Goal: Find specific page/section: Find specific page/section

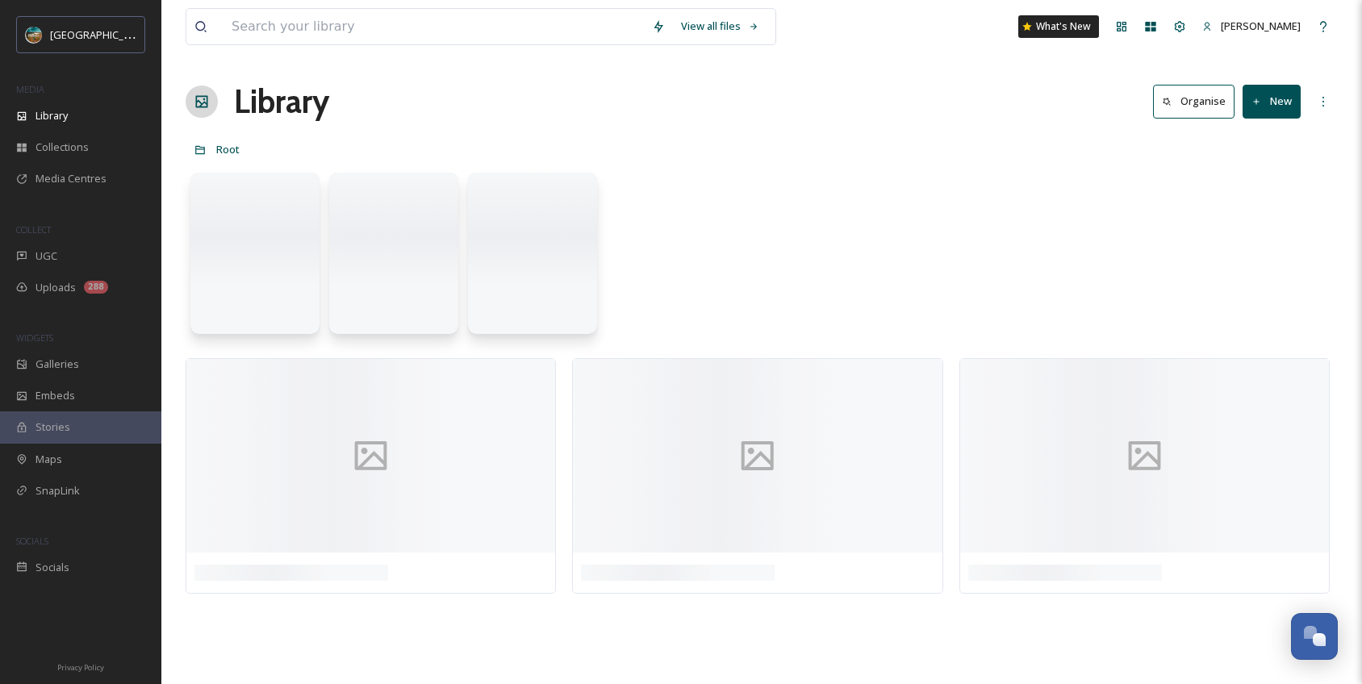
scroll to position [6166, 0]
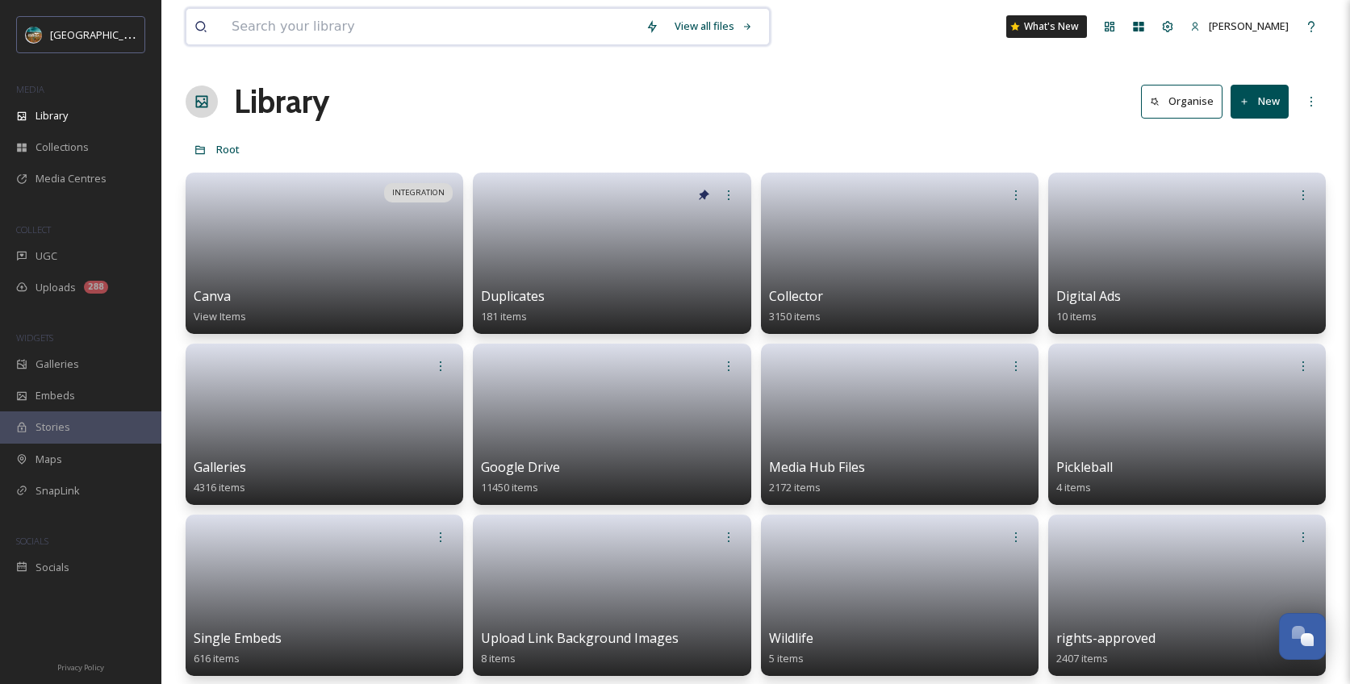
click at [333, 27] on input at bounding box center [431, 27] width 414 height 36
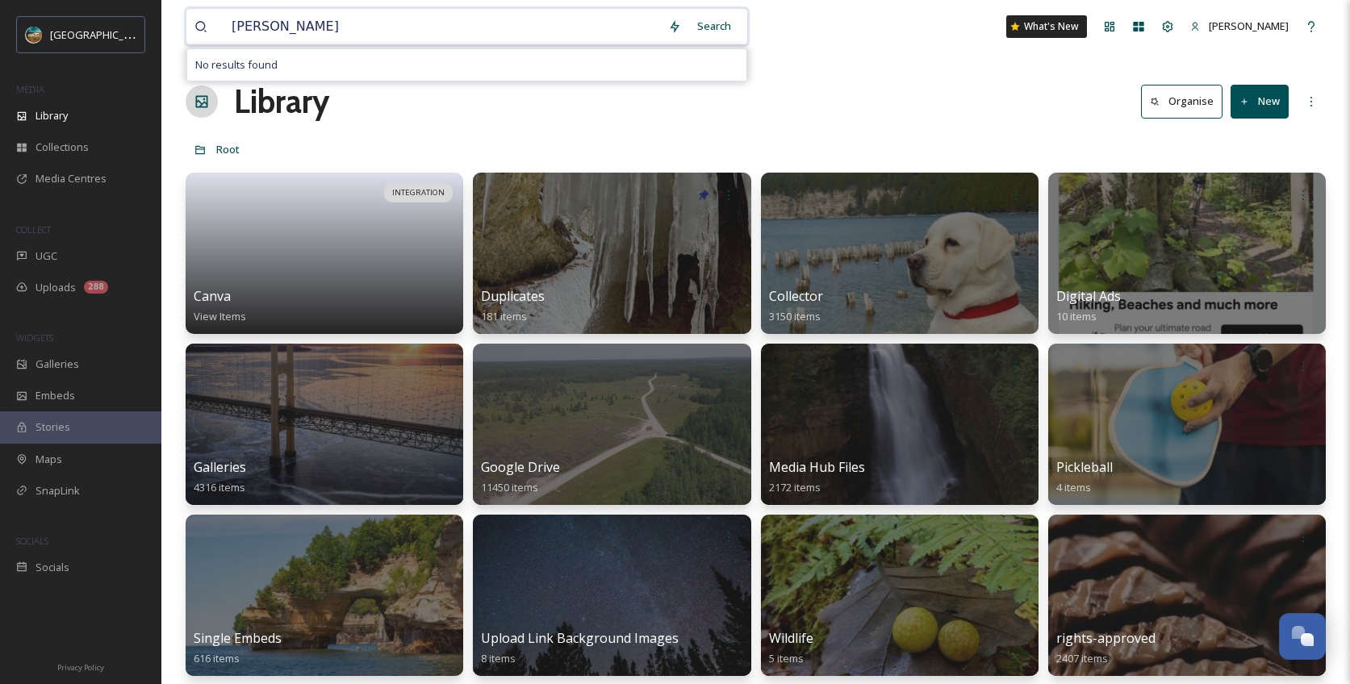
click at [250, 26] on input "[PERSON_NAME]" at bounding box center [442, 27] width 437 height 36
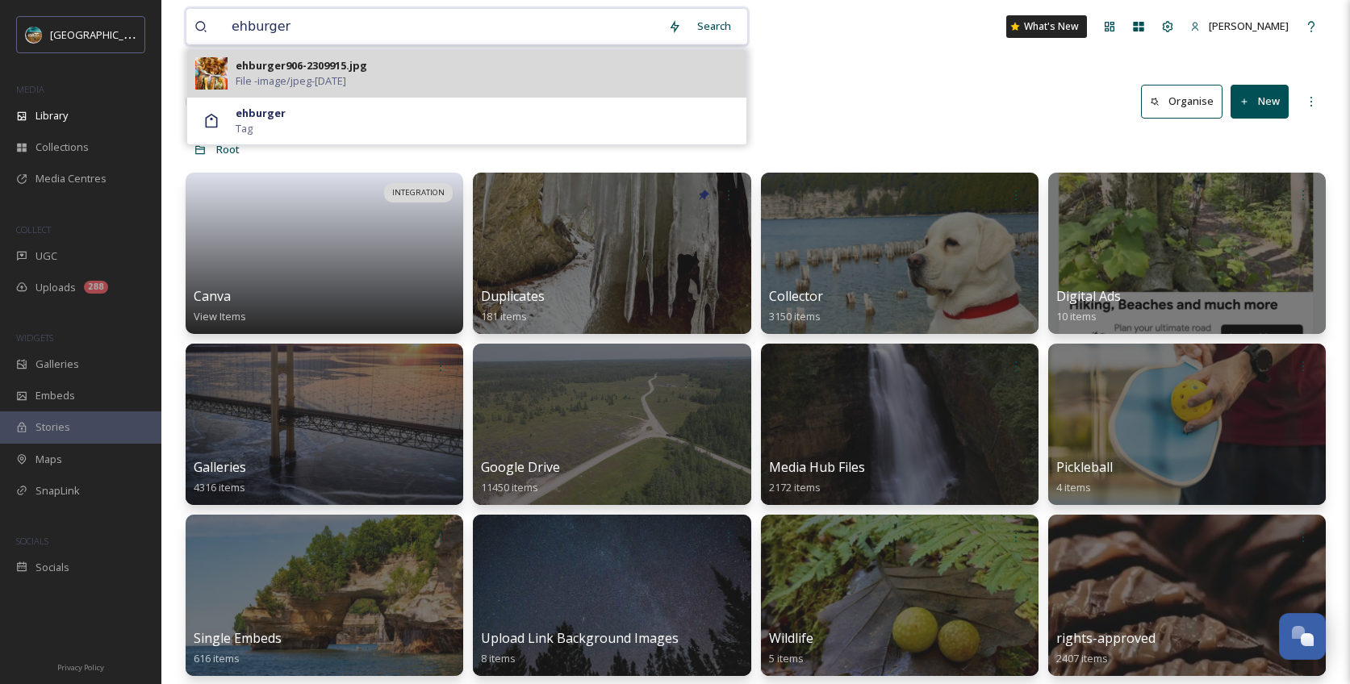
type input "ehburger"
click at [349, 65] on div "ehburger906-2309915.jpg" at bounding box center [302, 65] width 132 height 15
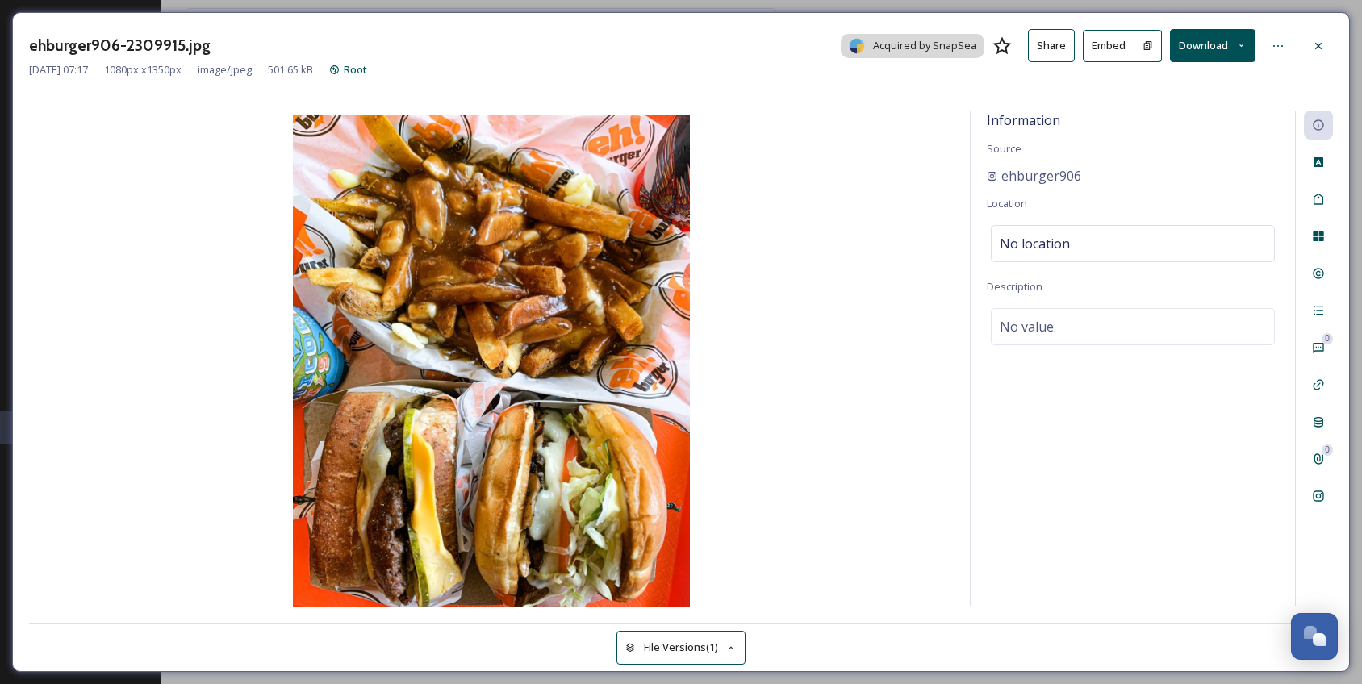
click at [859, 500] on img at bounding box center [491, 363] width 925 height 496
click at [1027, 181] on span "ehburger906" at bounding box center [1042, 175] width 80 height 19
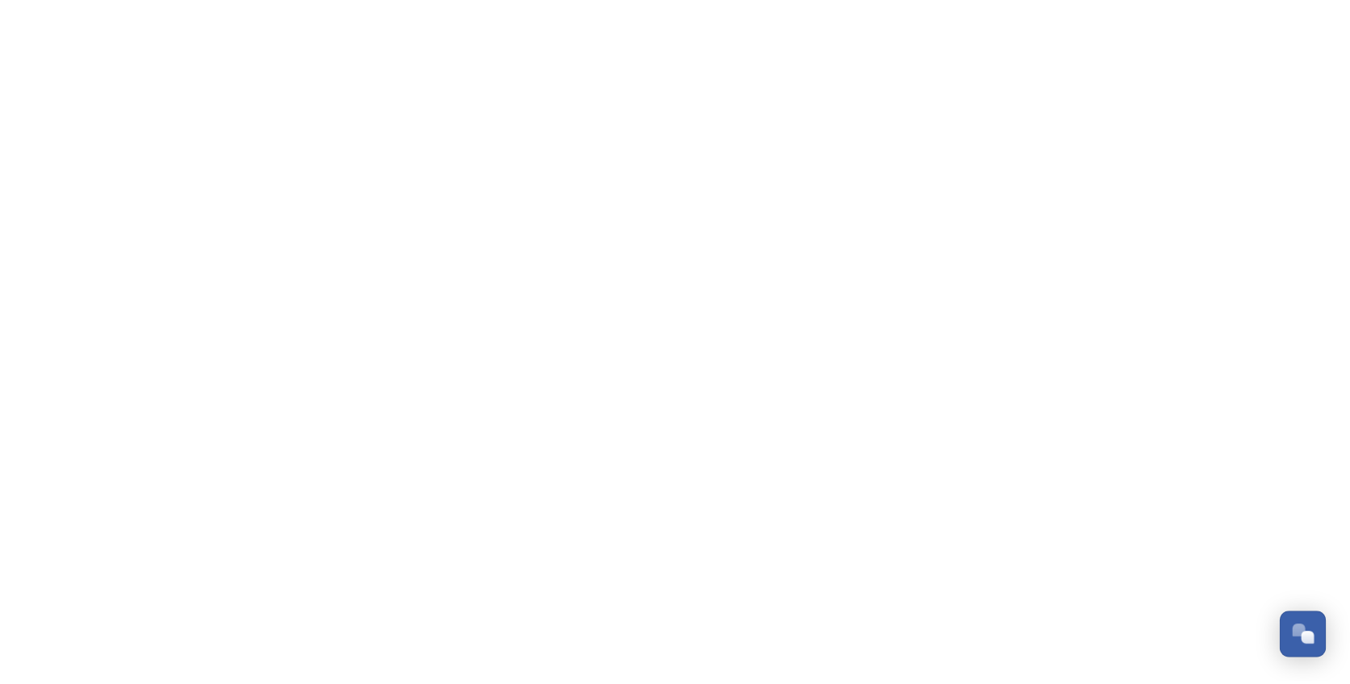
scroll to position [6166, 0]
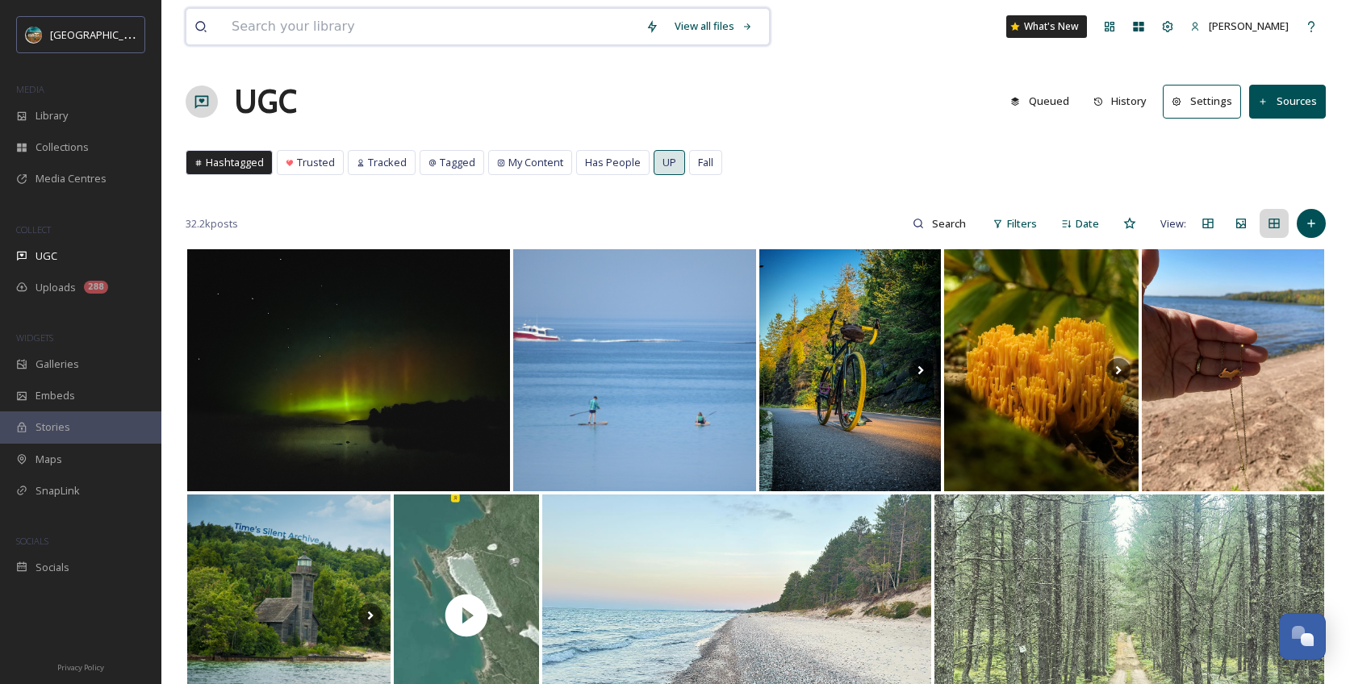
click at [453, 27] on input at bounding box center [431, 27] width 414 height 36
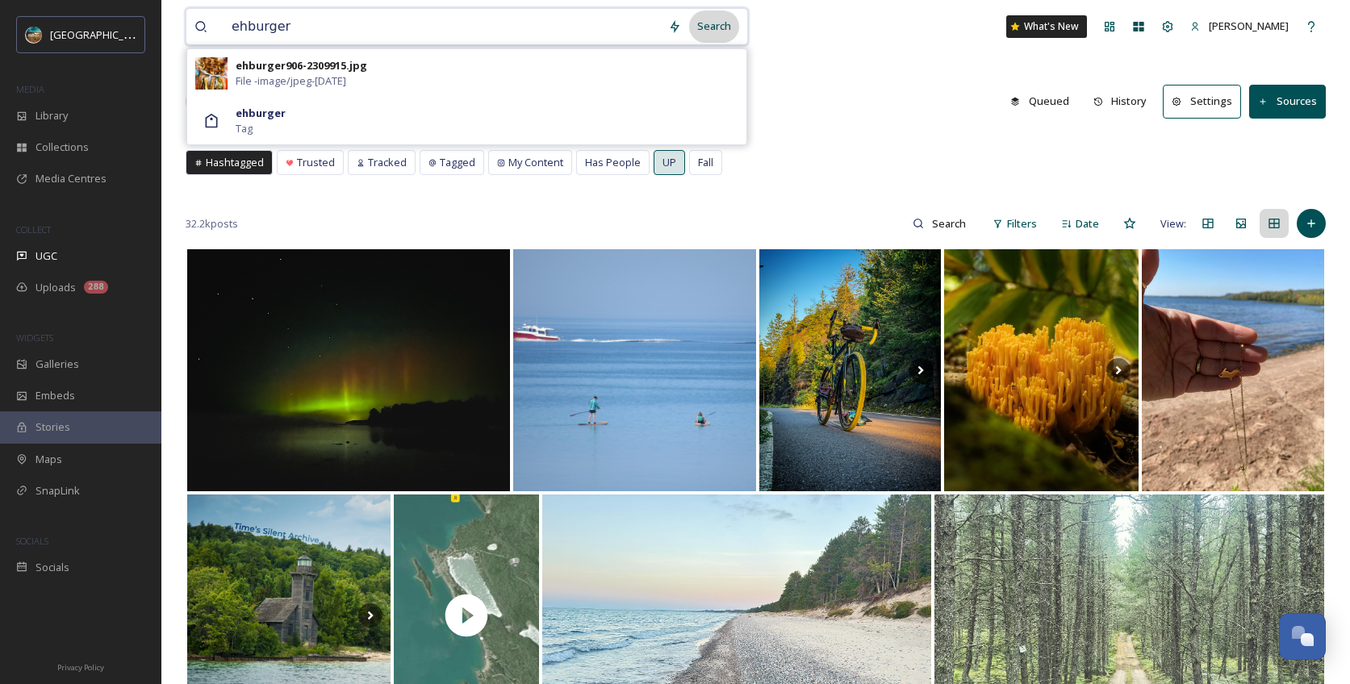
type input "ehburger"
click at [730, 23] on div "Search" at bounding box center [714, 25] width 50 height 31
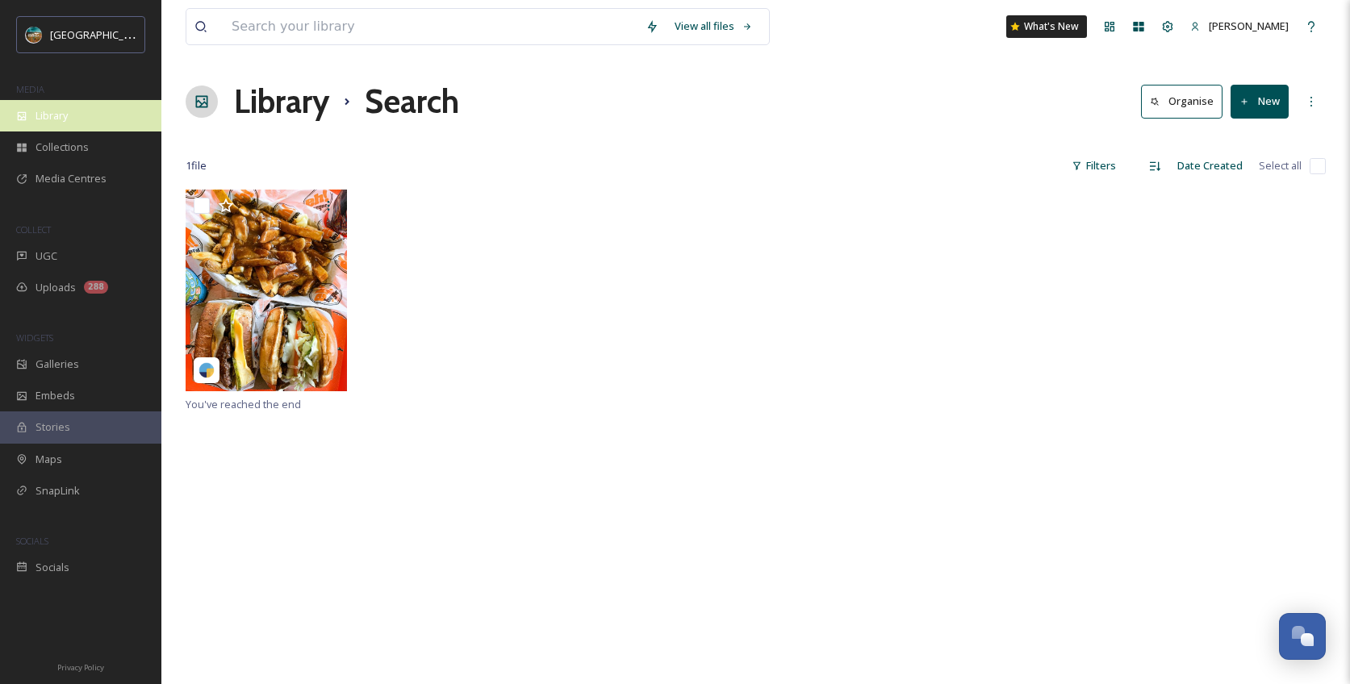
click at [56, 123] on span "Library" at bounding box center [52, 115] width 32 height 15
